Goal: Task Accomplishment & Management: Manage account settings

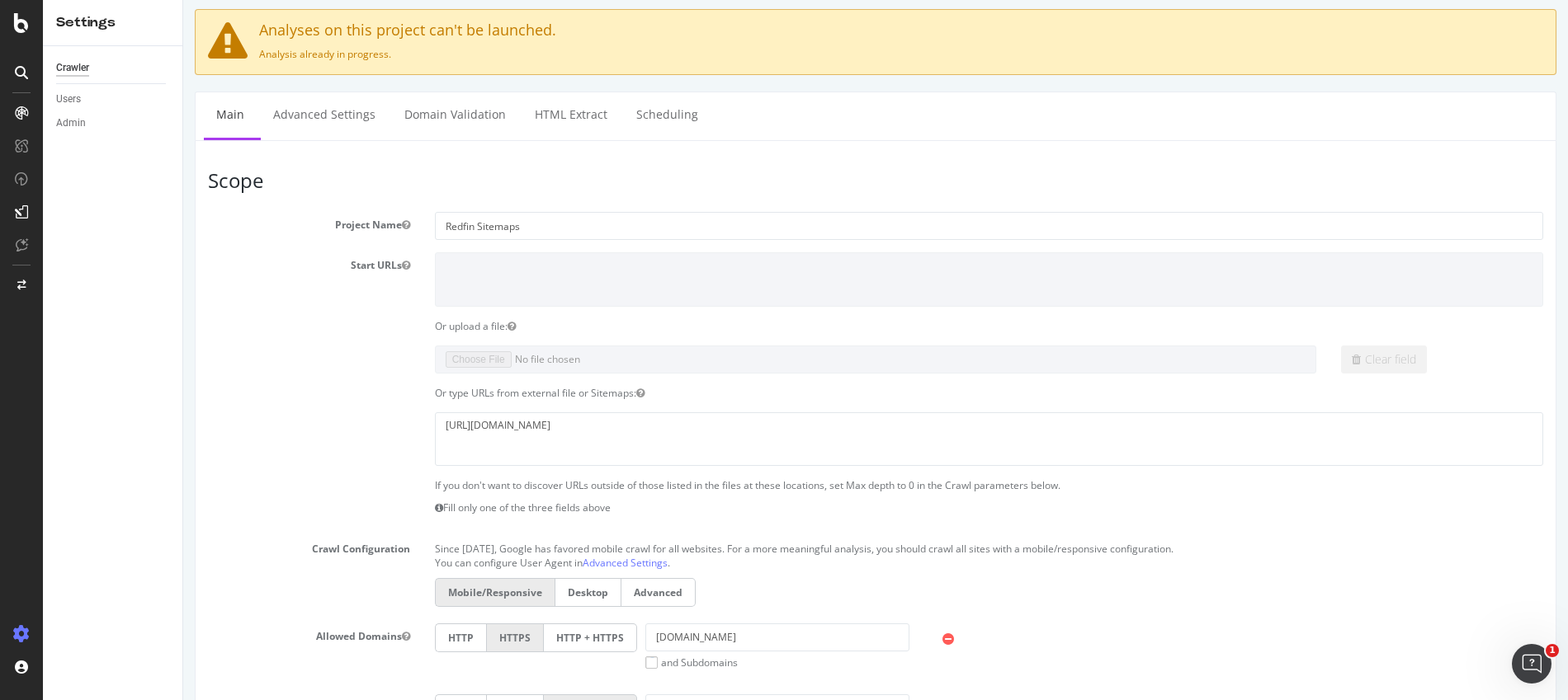
scroll to position [108, 0]
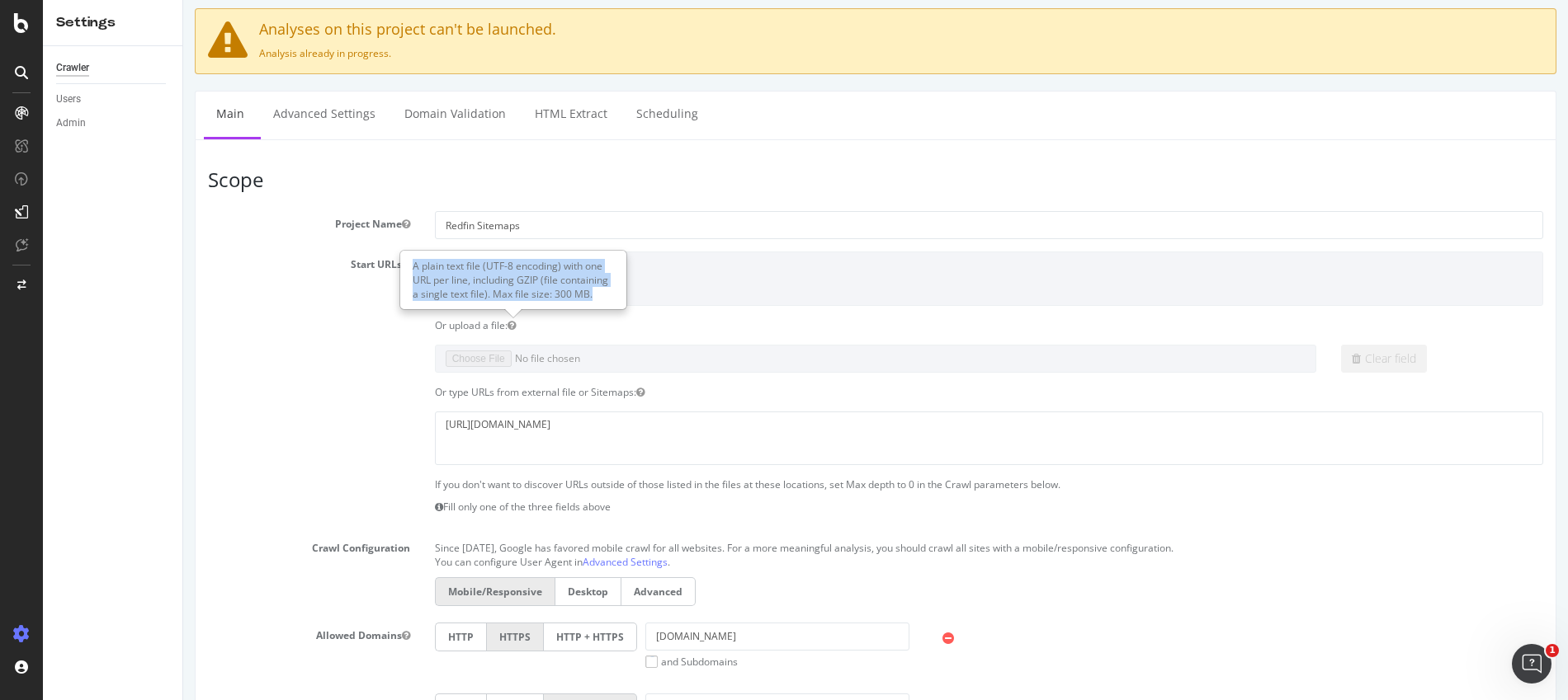
drag, startPoint x: 414, startPoint y: 269, endPoint x: 593, endPoint y: 297, distance: 181.2
click at [593, 297] on div "A plain text file (UTF-8 encoding) with one URL per line, including GZIP (file …" at bounding box center [513, 279] width 224 height 57
copy div "A plain text file (UTF-8 encoding) with one URL per line, including GZIP (file …"
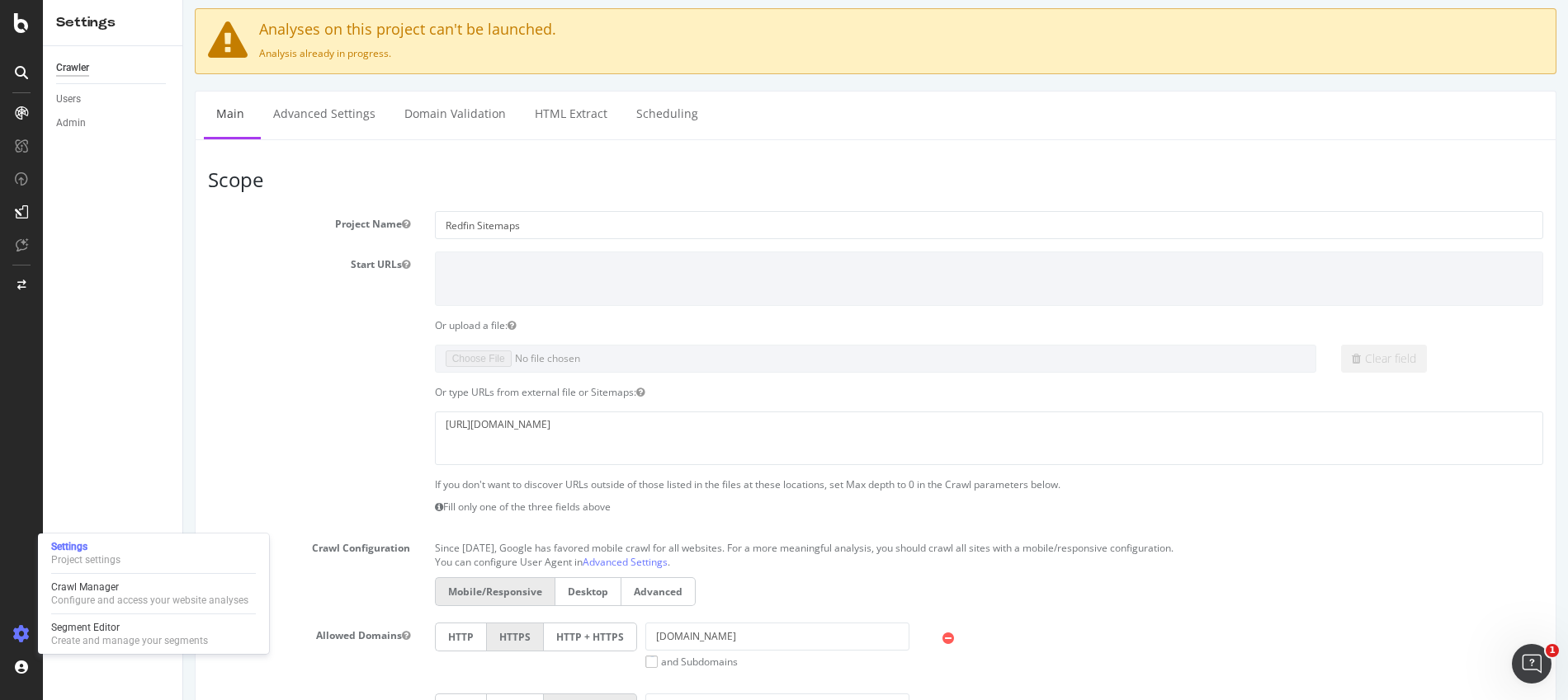
click at [16, 633] on icon at bounding box center [22, 634] width 17 height 17
click at [21, 632] on icon at bounding box center [22, 634] width 17 height 17
click at [22, 630] on icon at bounding box center [22, 634] width 17 height 17
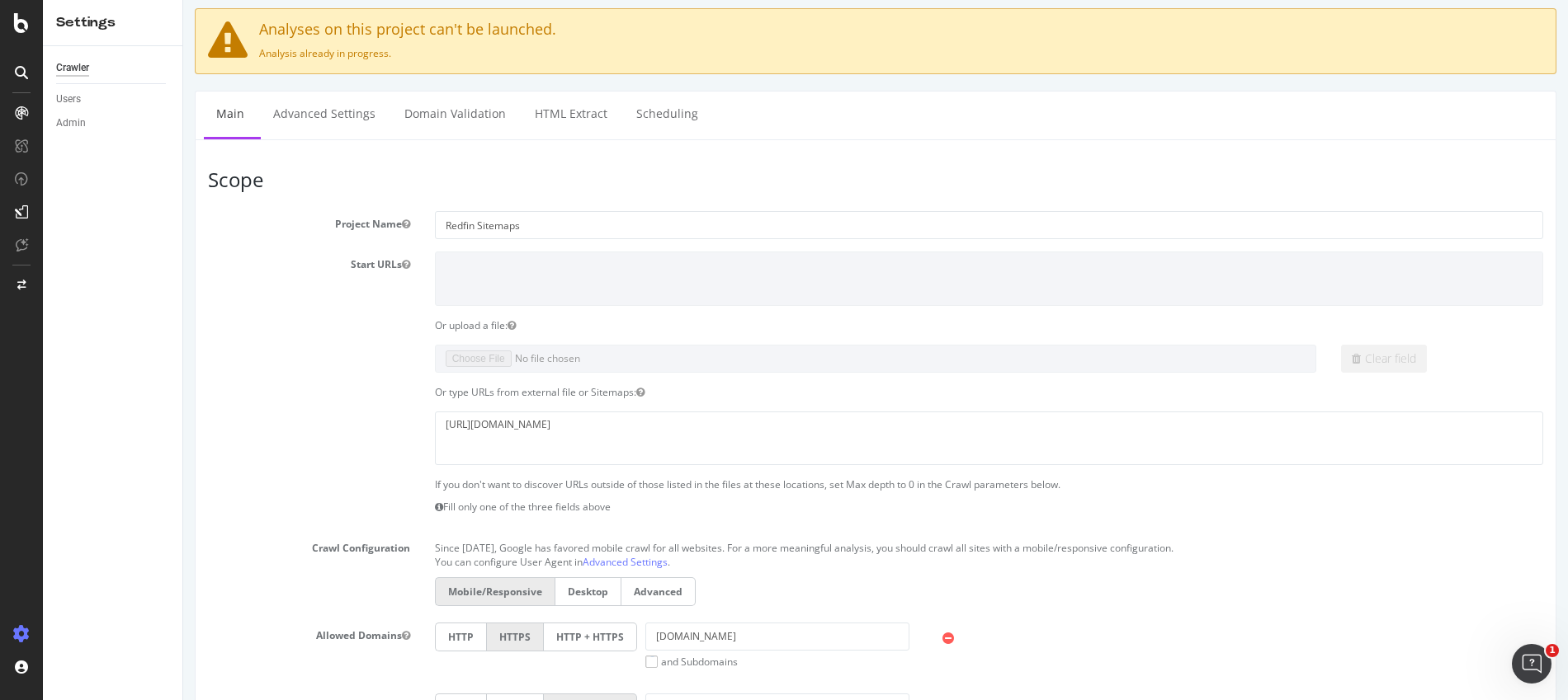
click at [22, 630] on icon at bounding box center [22, 634] width 17 height 17
click at [575, 120] on link "HTML Extract" at bounding box center [570, 115] width 97 height 46
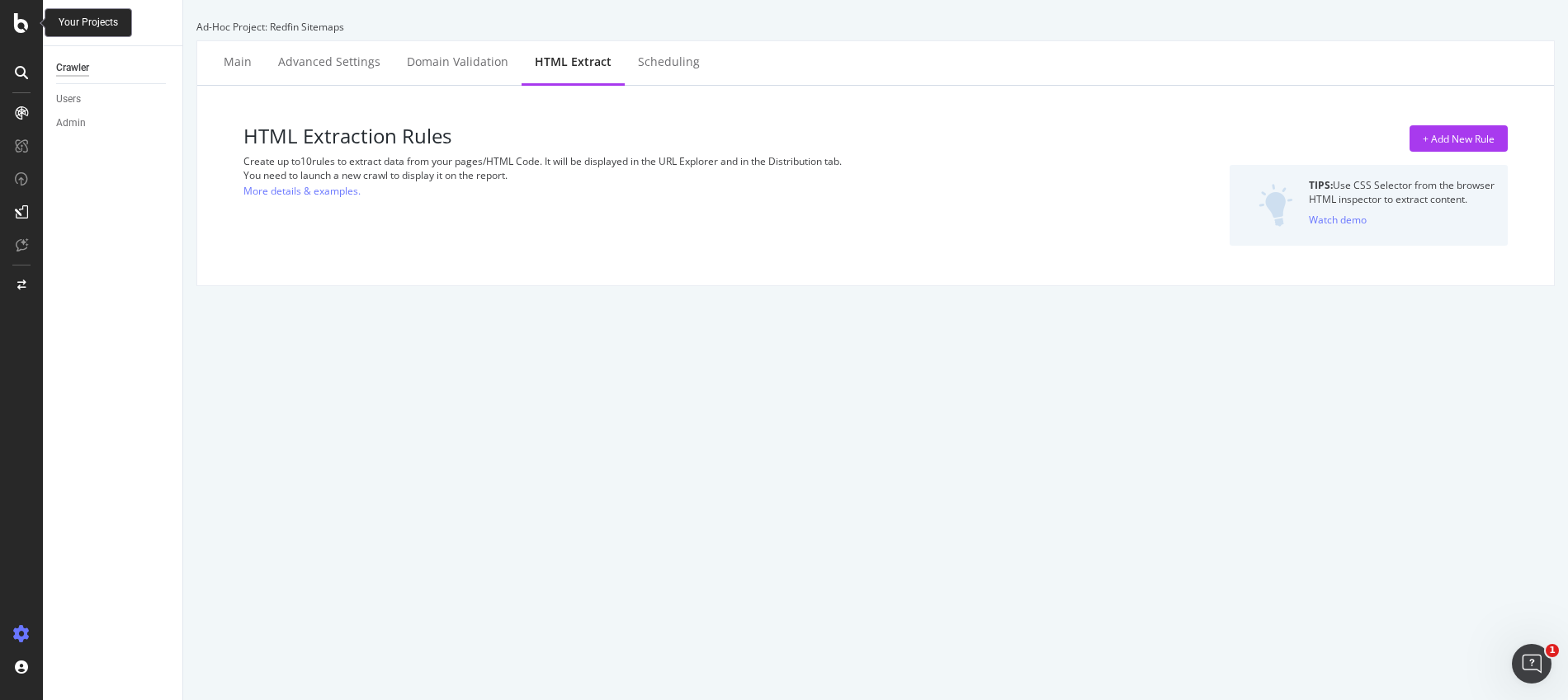
click at [15, 24] on icon at bounding box center [22, 23] width 15 height 19
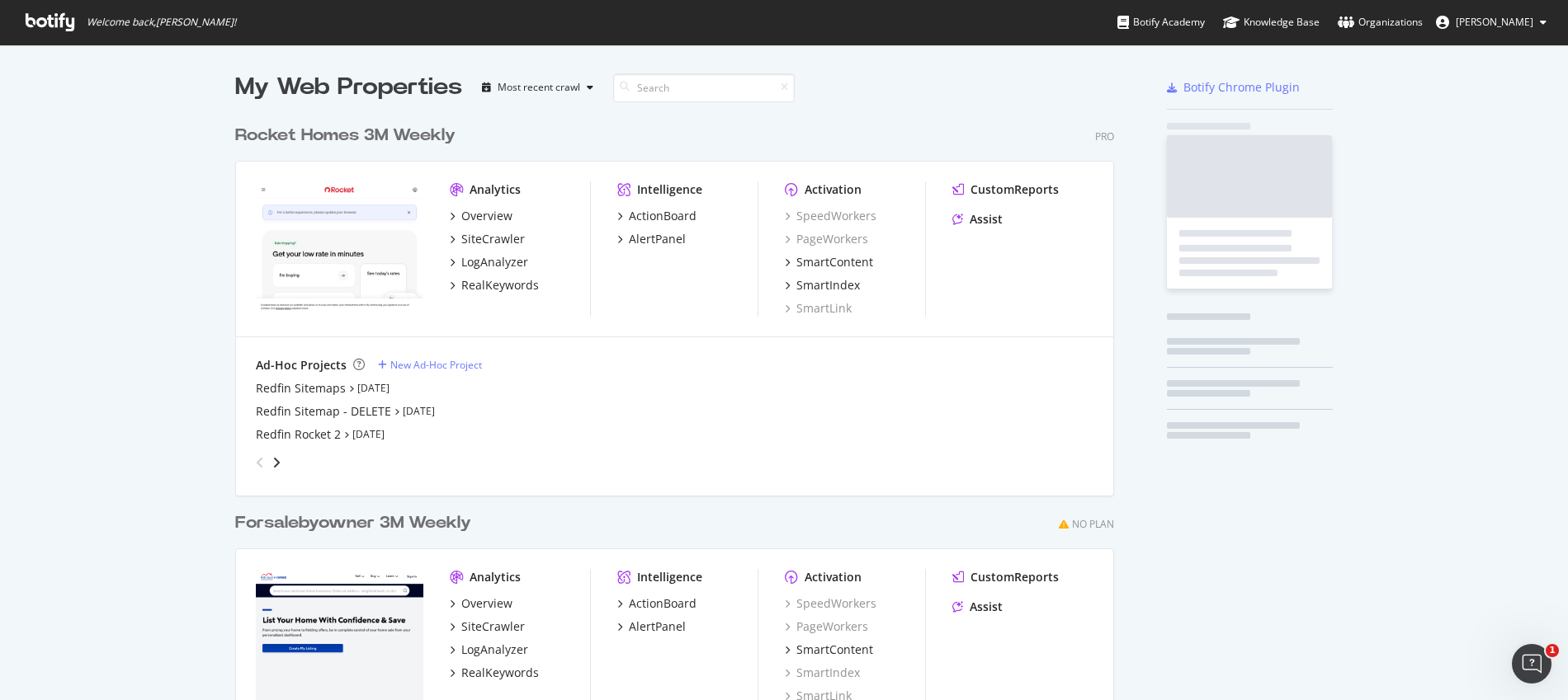
scroll to position [688, 1544]
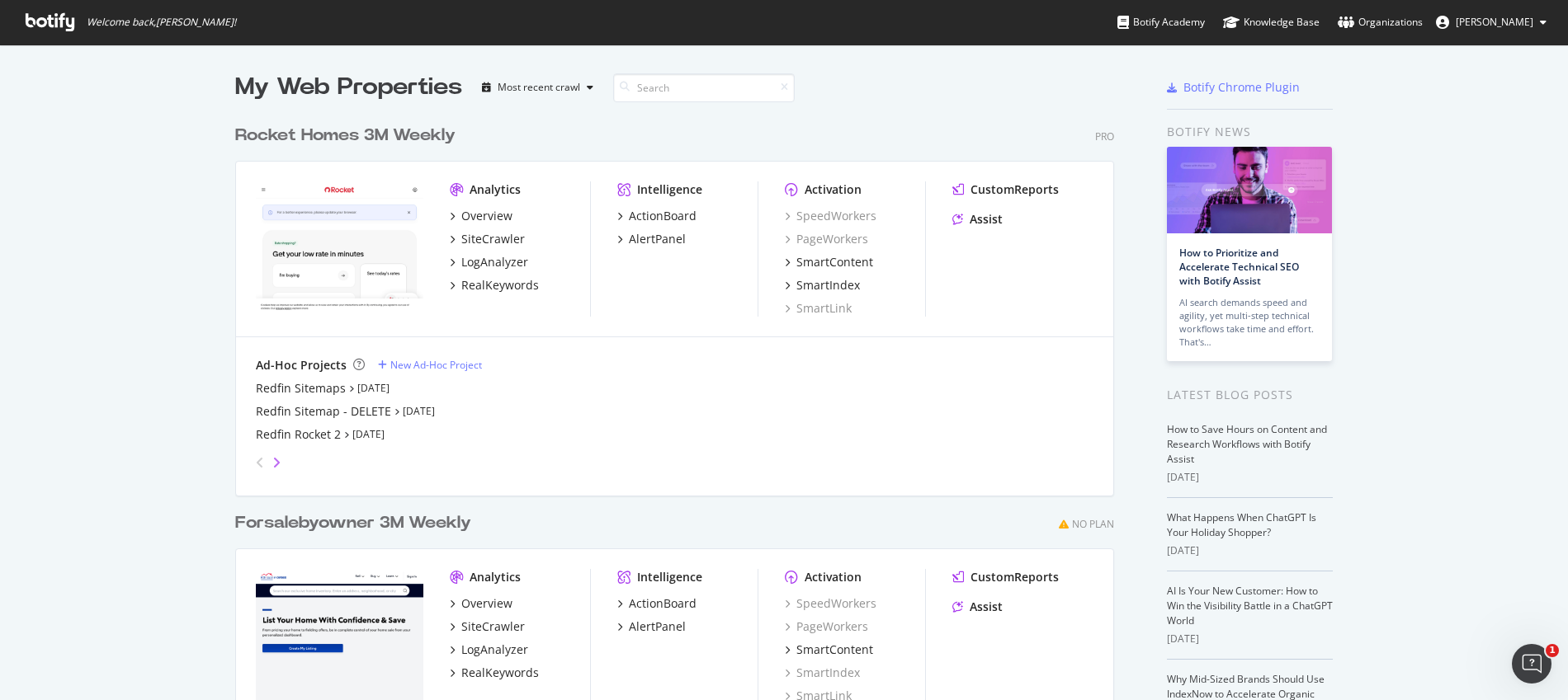
click at [273, 460] on icon "angle-right" at bounding box center [277, 463] width 8 height 13
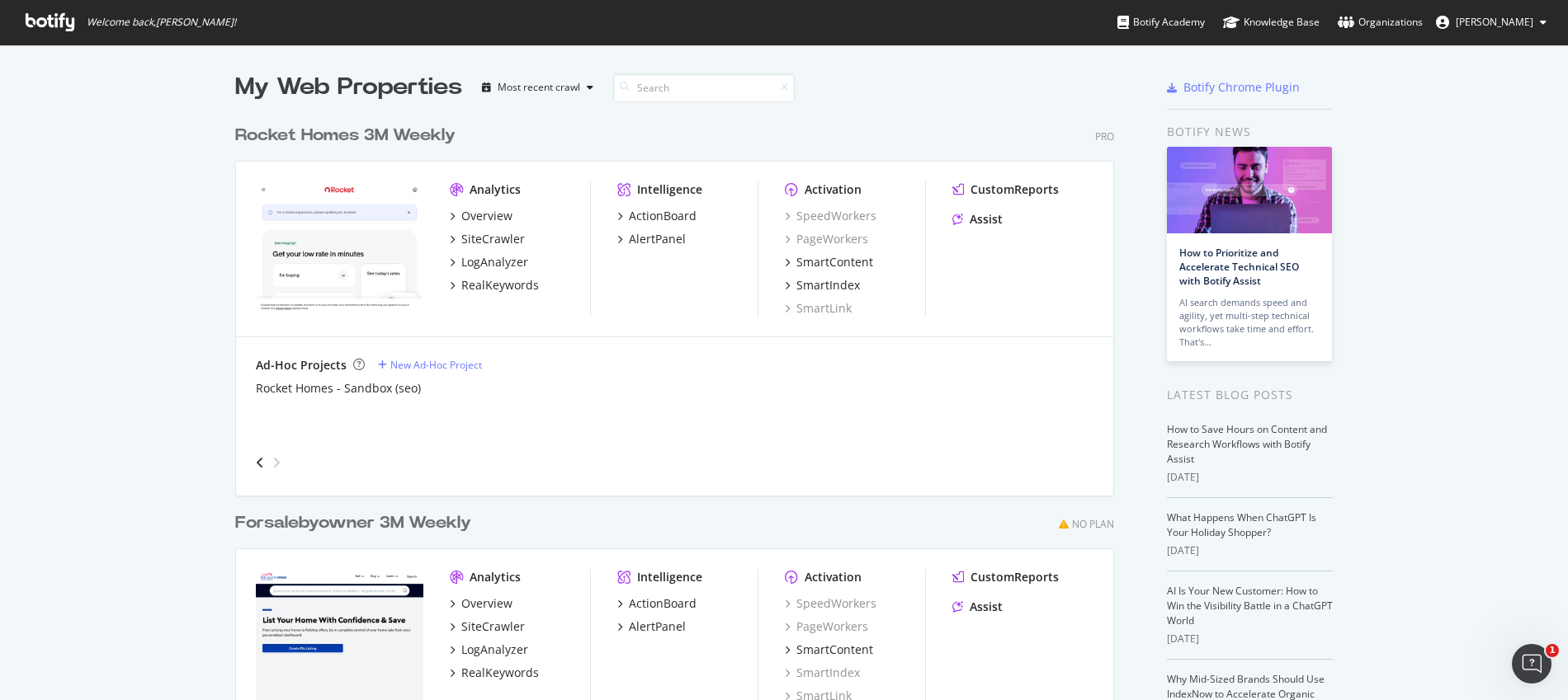
click at [273, 460] on icon "angle-right" at bounding box center [277, 463] width 8 height 13
click at [462, 218] on div "Overview" at bounding box center [487, 216] width 51 height 17
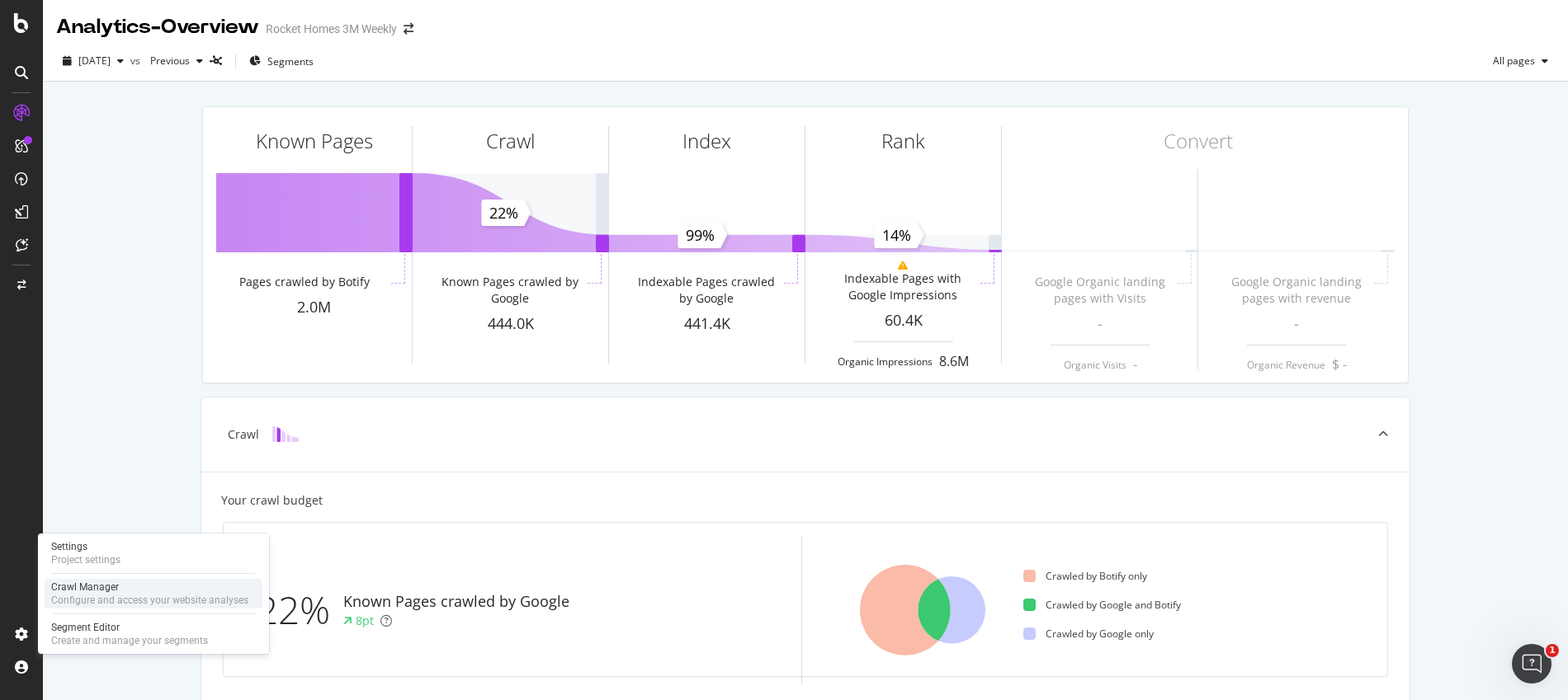
click at [71, 604] on div "Configure and access your website analyses" at bounding box center [150, 600] width 197 height 13
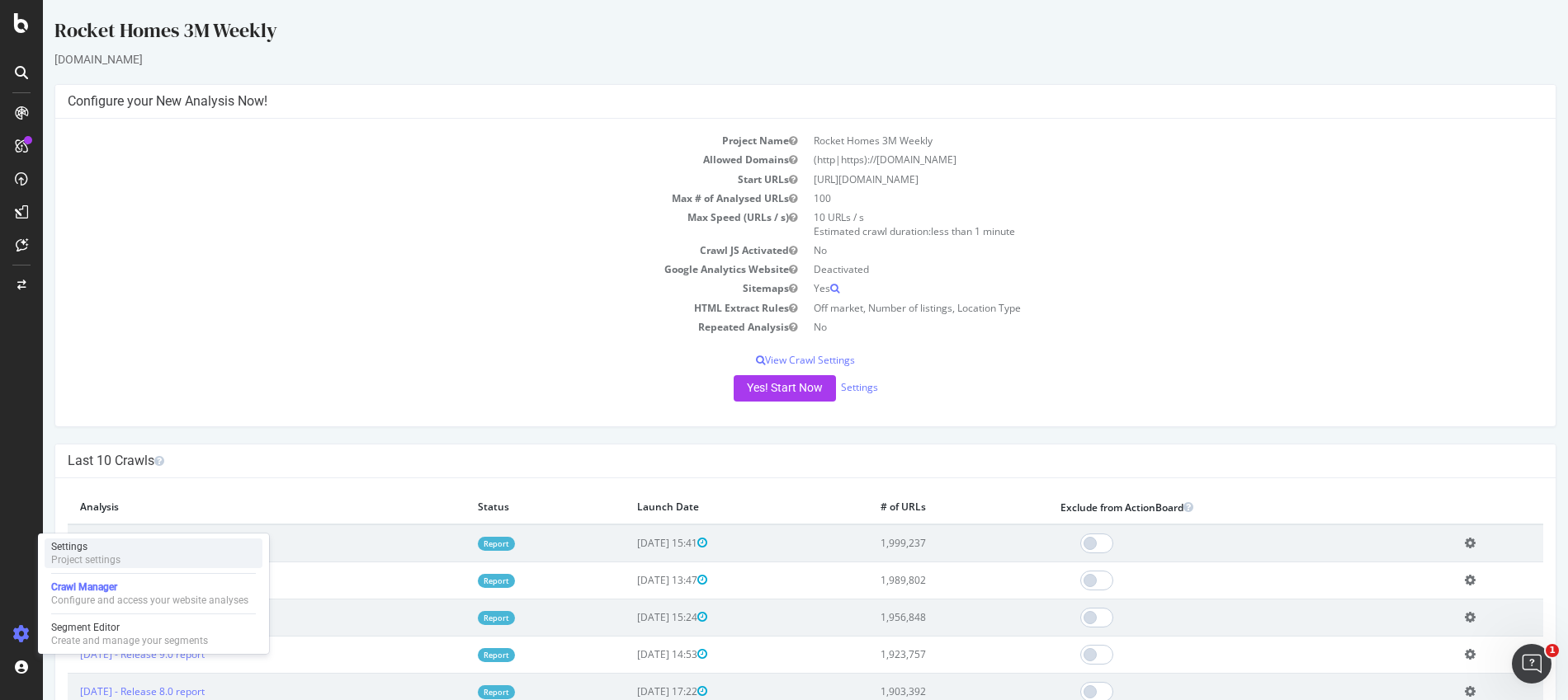
click at [68, 562] on div "Project settings" at bounding box center [86, 560] width 69 height 13
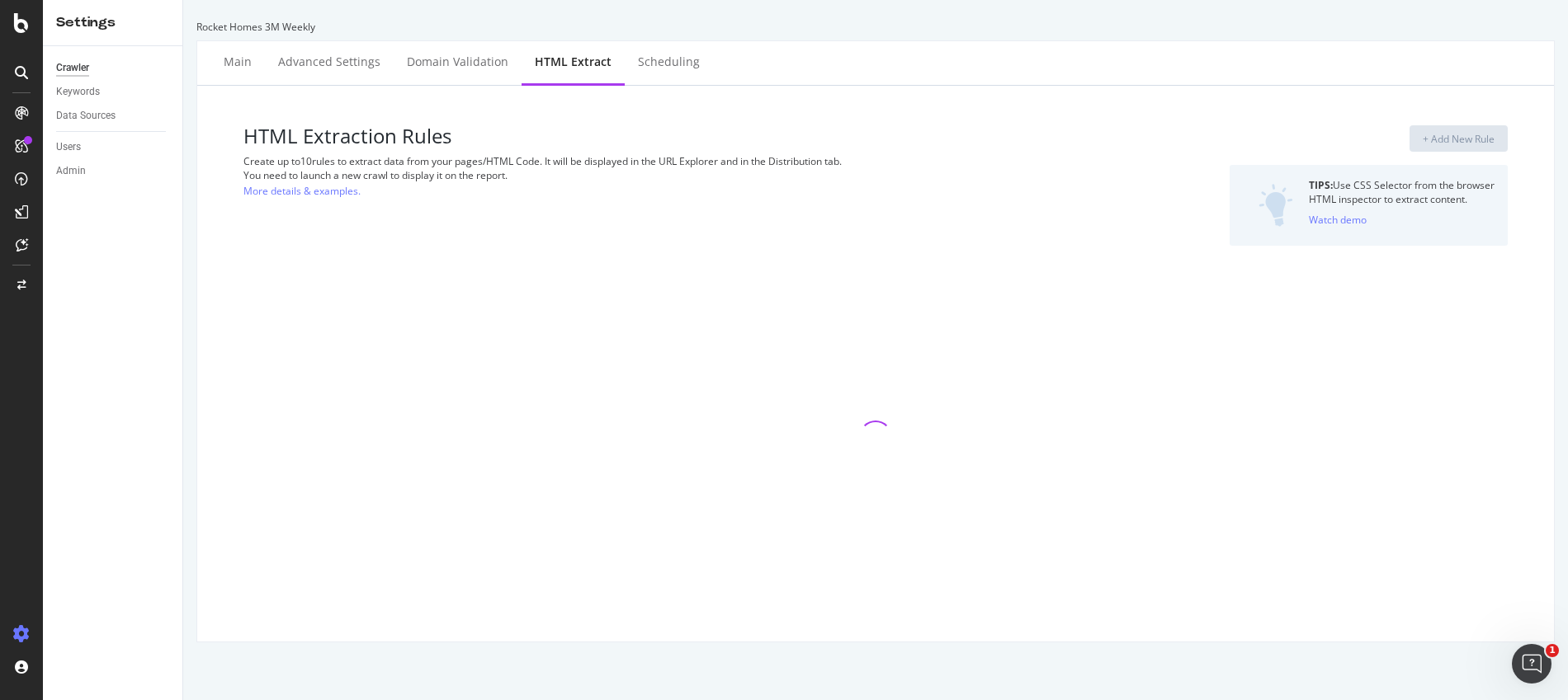
select select "i"
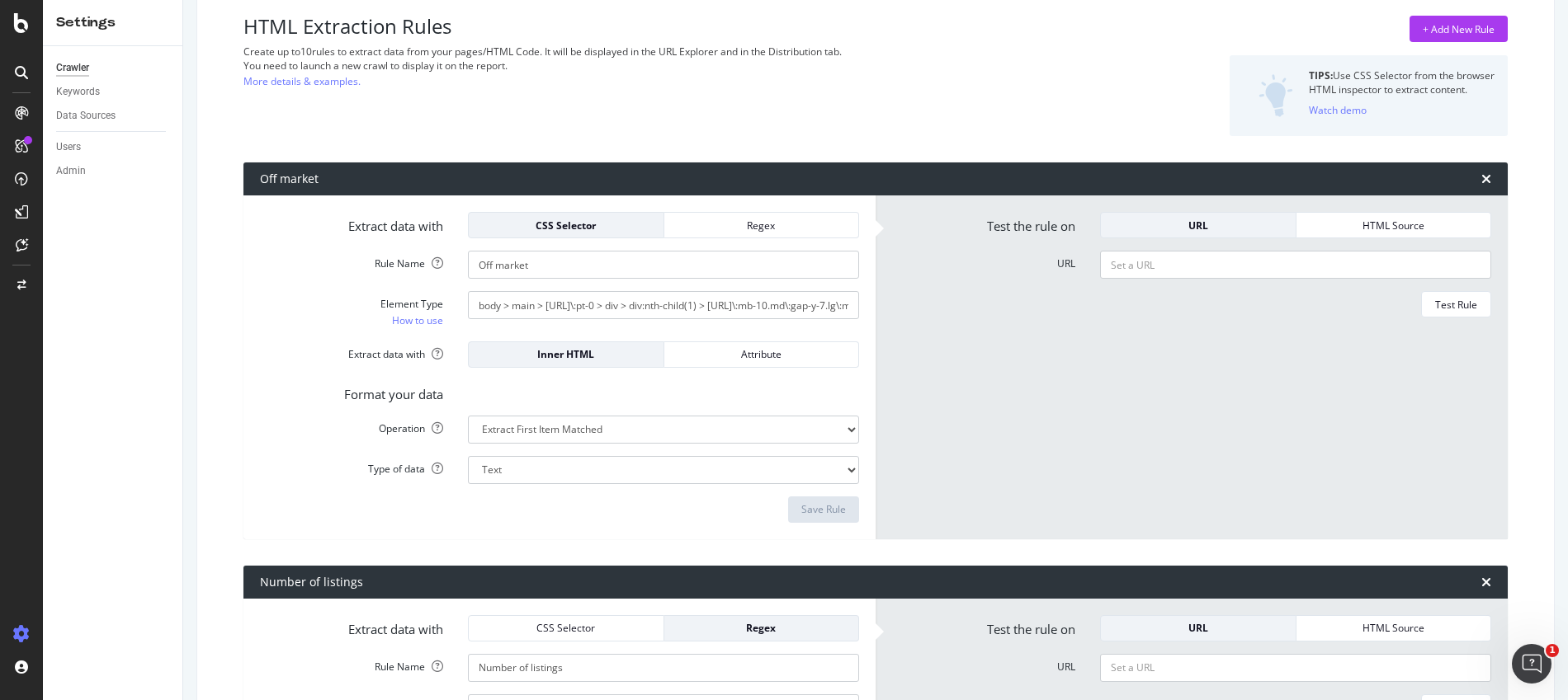
scroll to position [109, 0]
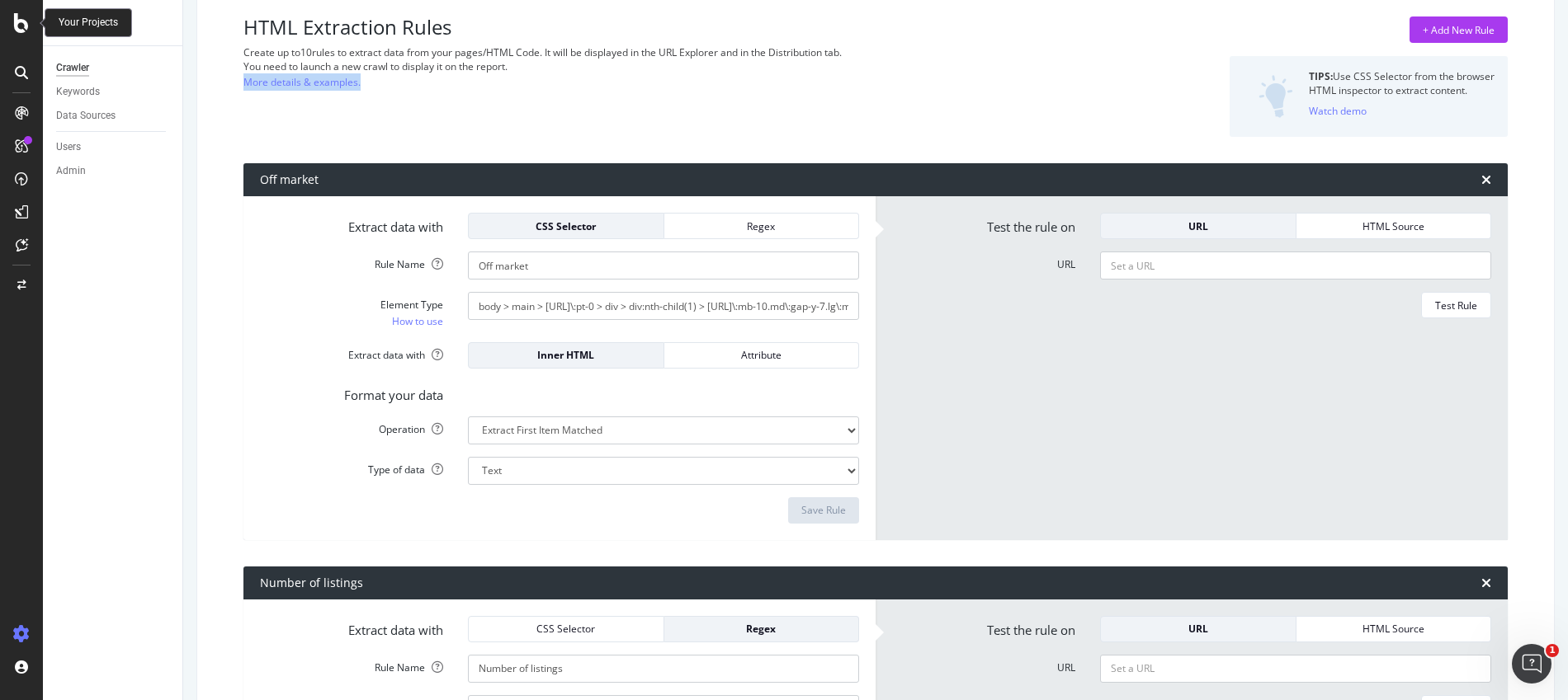
click at [16, 27] on icon at bounding box center [22, 23] width 15 height 19
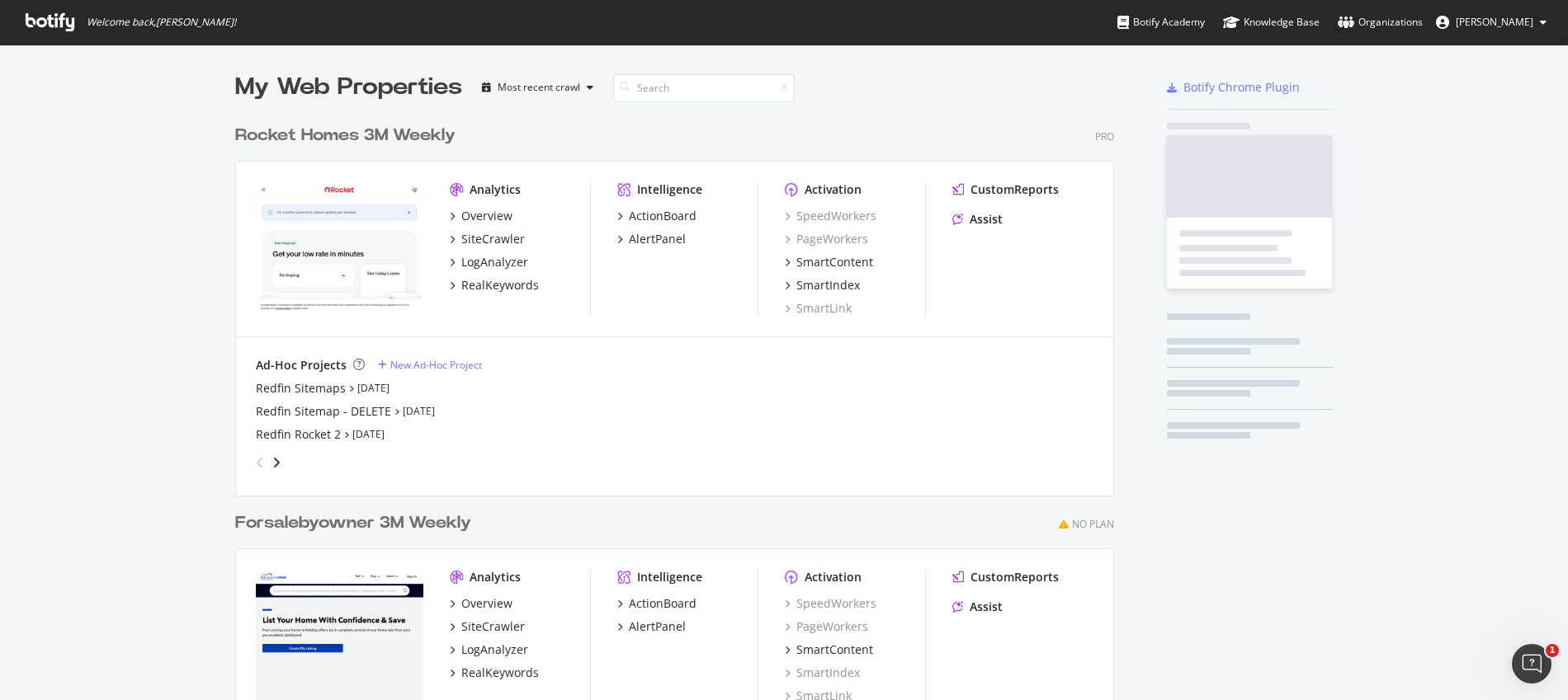
scroll to position [688, 1544]
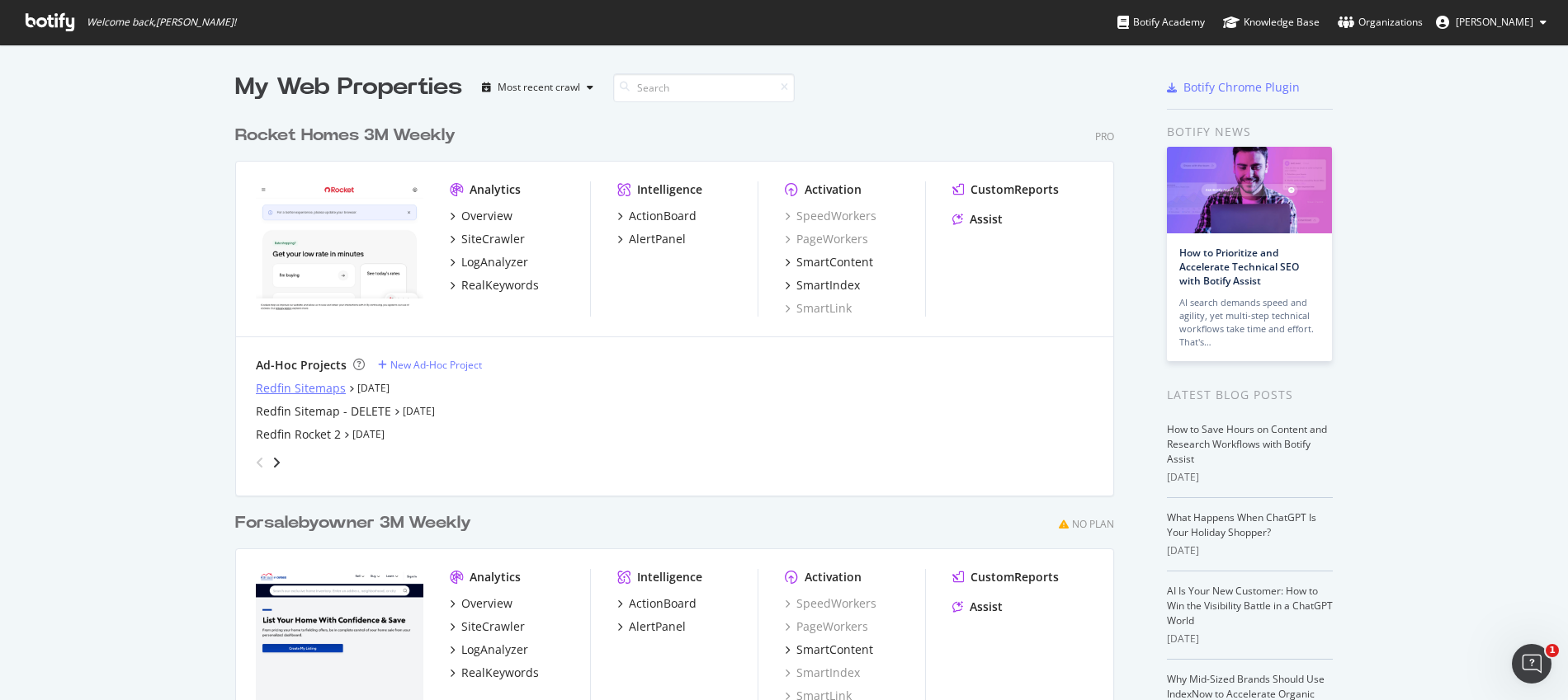
click at [283, 386] on div "Redfin Sitemaps" at bounding box center [300, 389] width 90 height 17
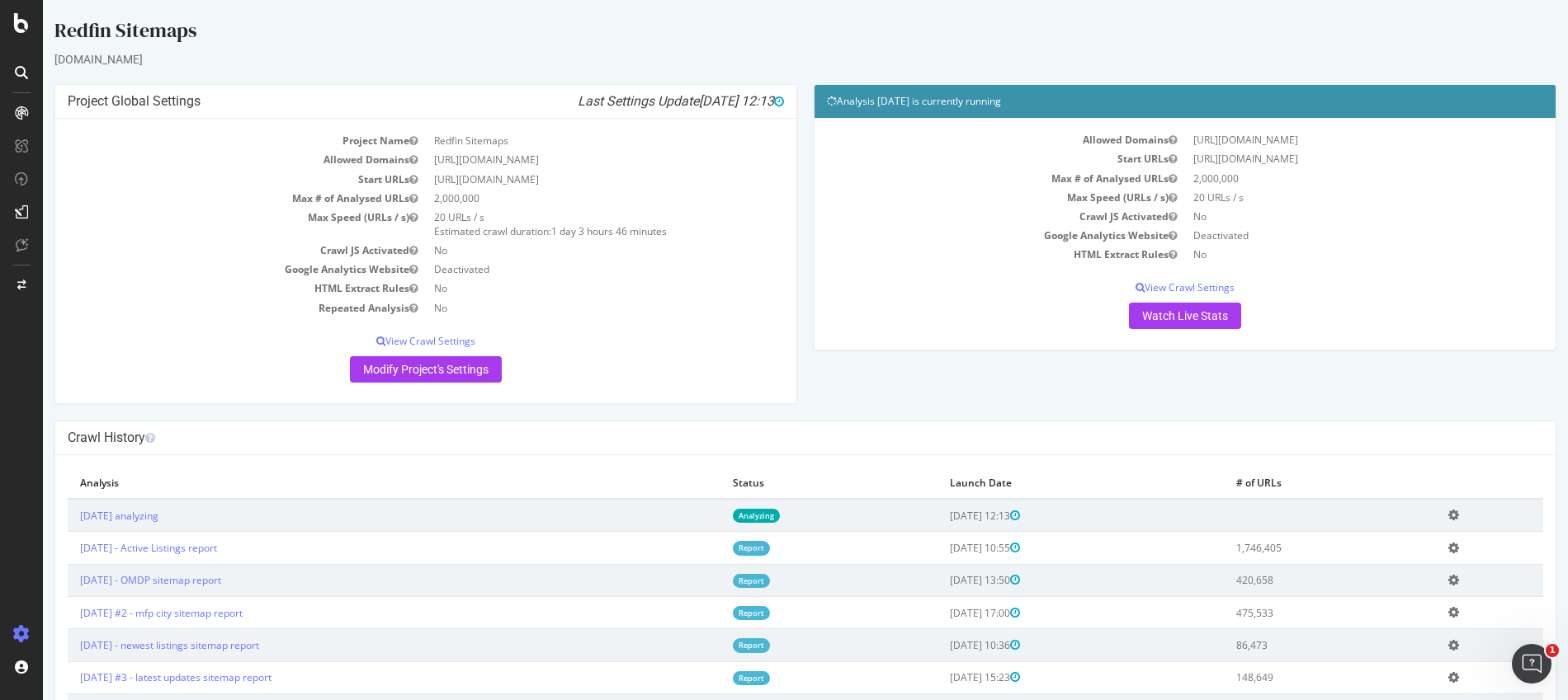
click at [291, 514] on td "[DATE] analyzing" at bounding box center [394, 515] width 653 height 33
click at [777, 522] on link "Analyzing" at bounding box center [757, 515] width 47 height 14
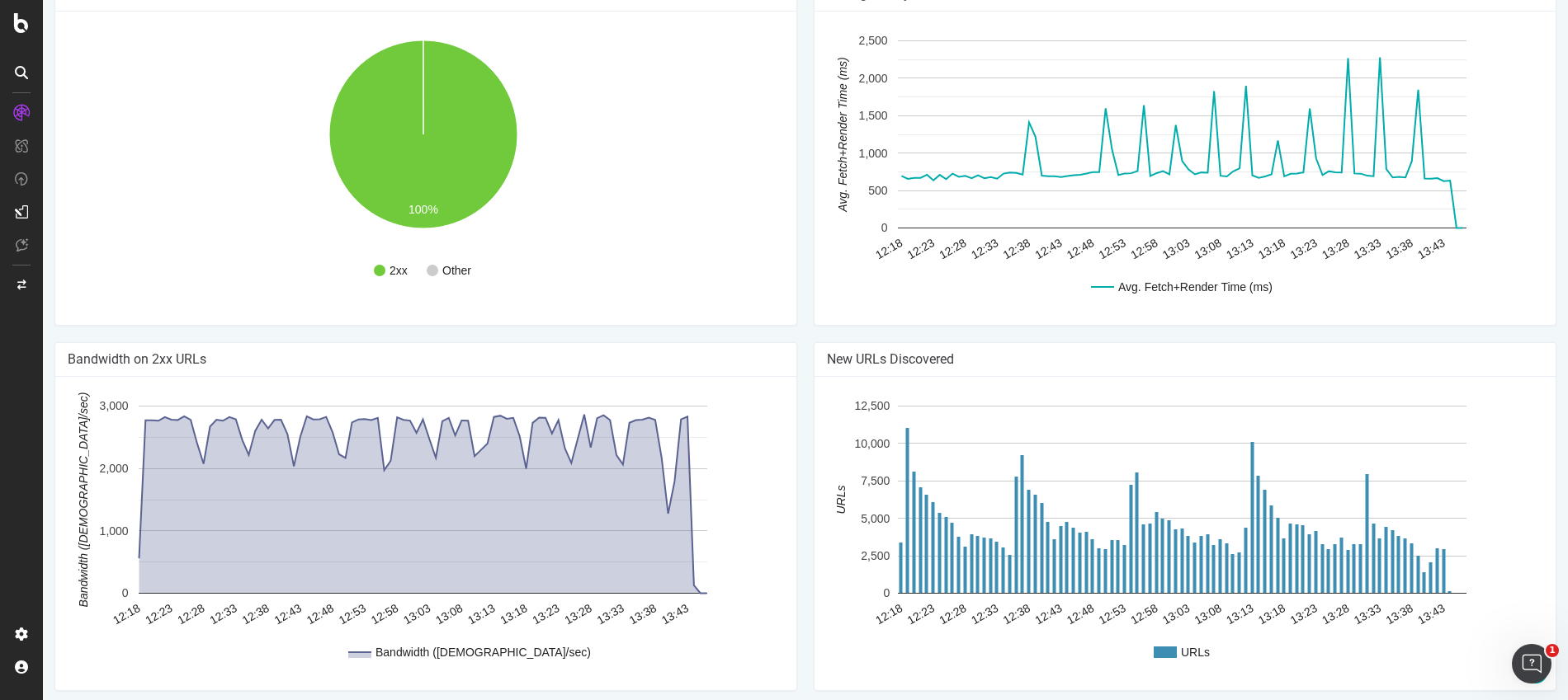
scroll to position [1051, 0]
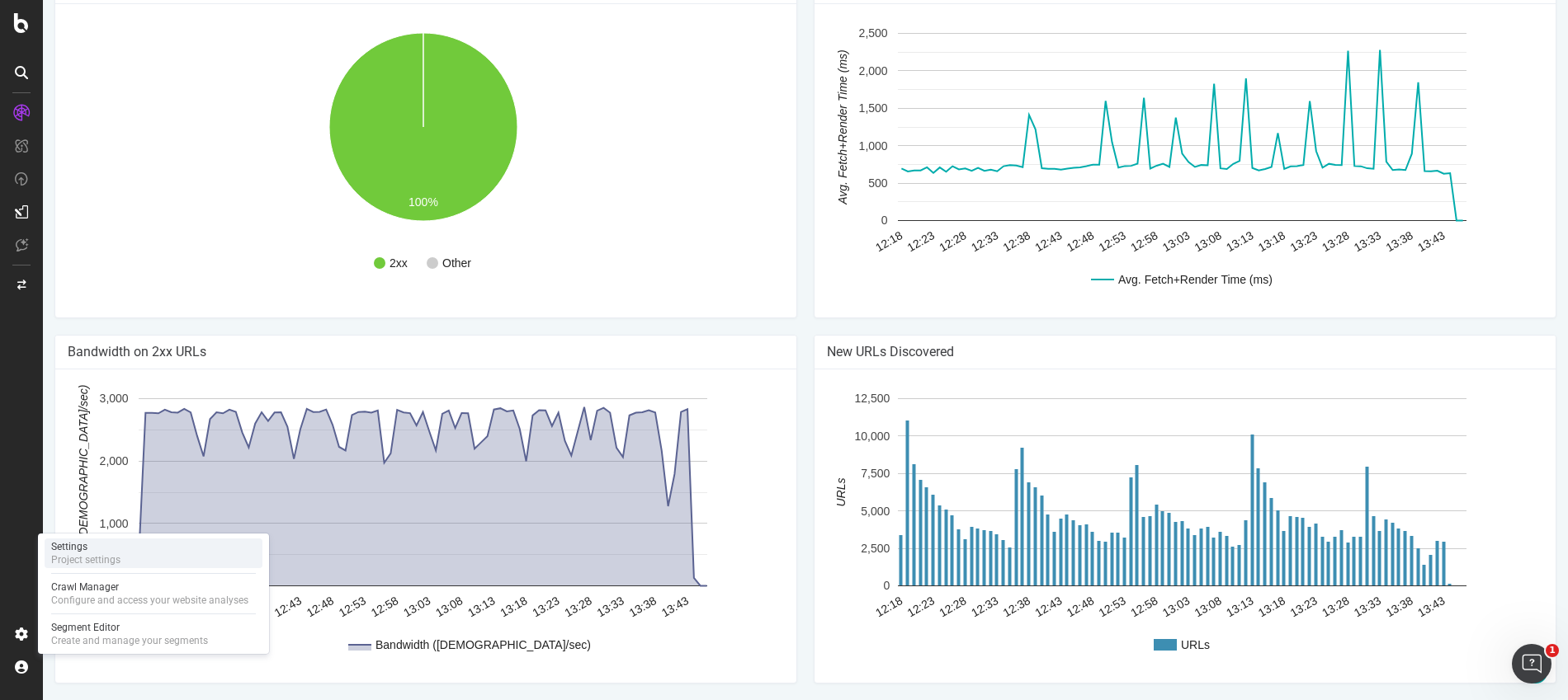
click at [77, 566] on div "Project settings" at bounding box center [86, 560] width 69 height 13
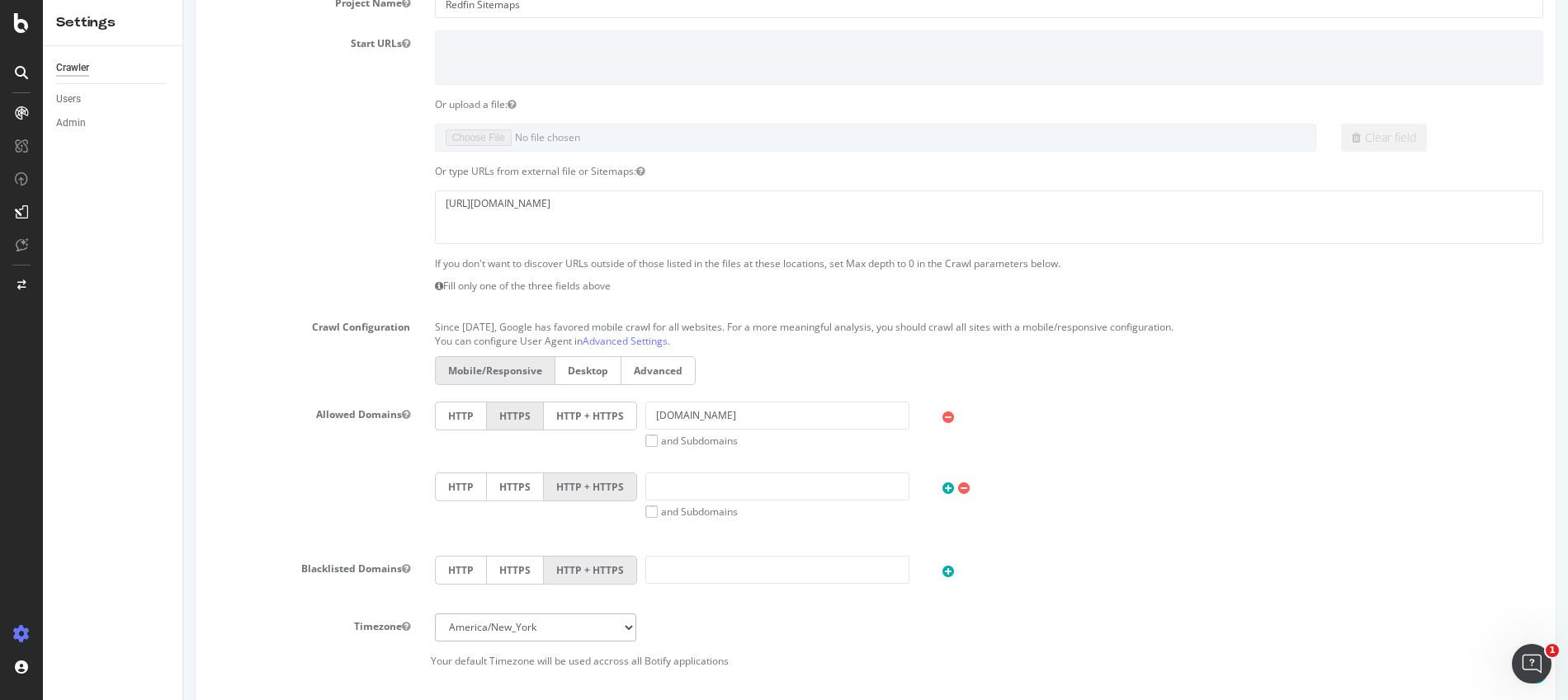
scroll to position [328, 0]
